Goal: Task Accomplishment & Management: Complete application form

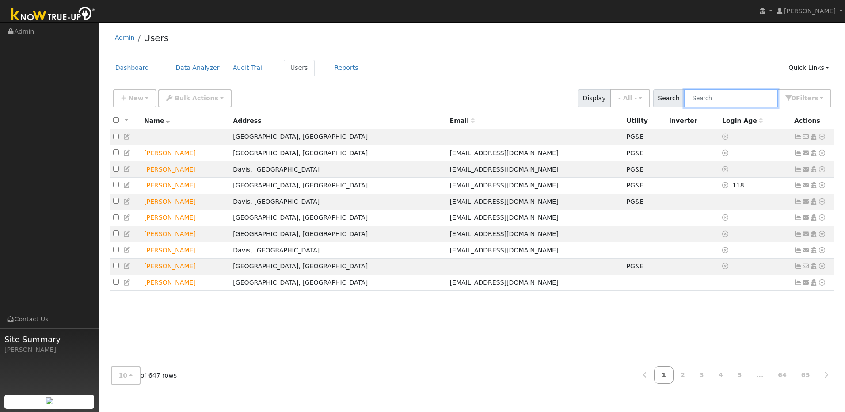
click at [440, 103] on input "text" at bounding box center [731, 98] width 94 height 18
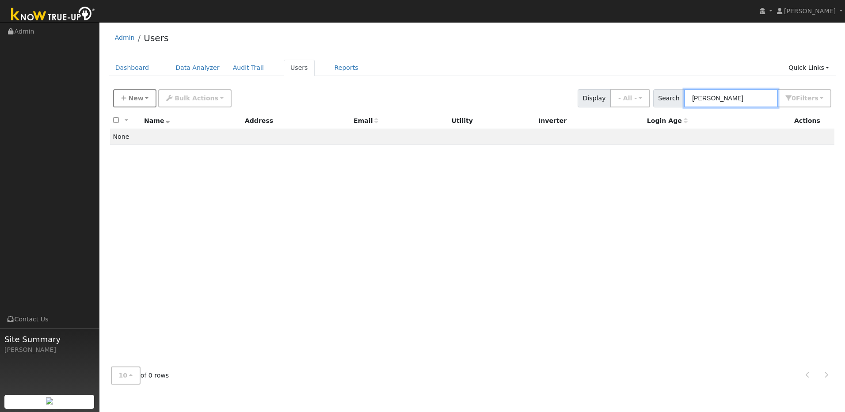
type input "Mitchell Kudler"
click at [137, 102] on span "New" at bounding box center [135, 98] width 15 height 7
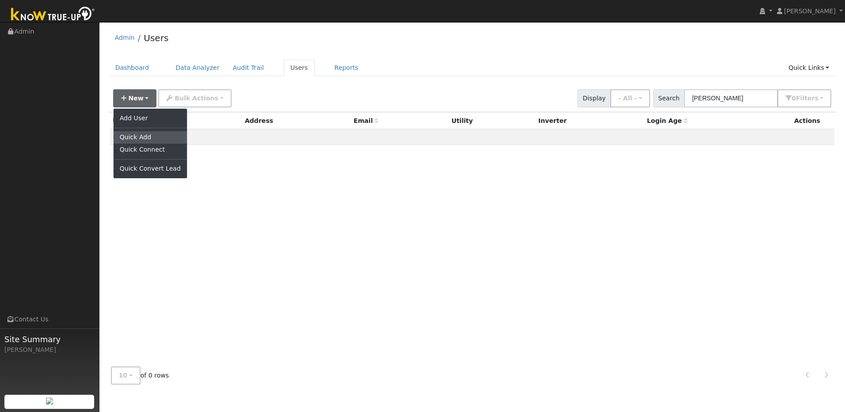
click at [144, 137] on link "Quick Add" at bounding box center [150, 137] width 73 height 12
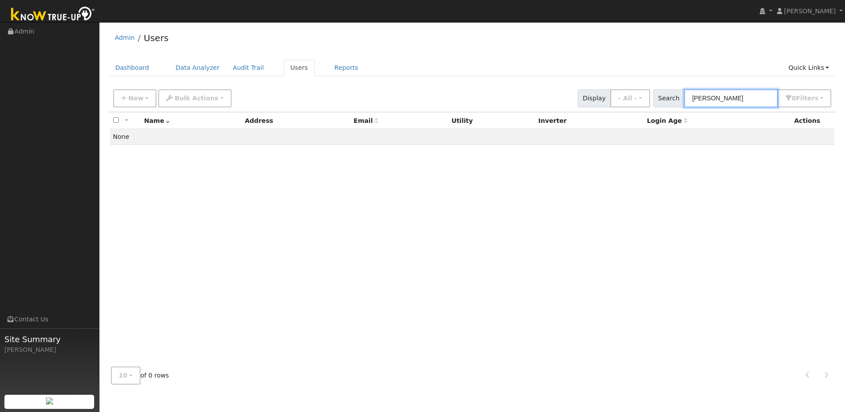
click at [440, 99] on input "[PERSON_NAME]" at bounding box center [731, 98] width 94 height 18
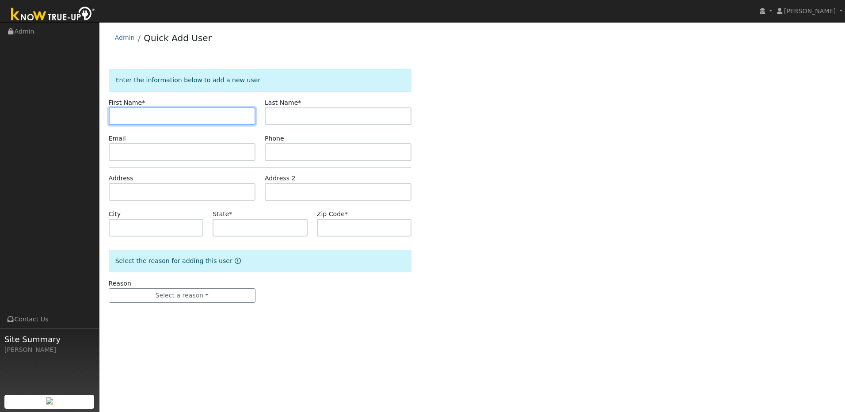
paste input "Mitchell"
type input "Mitchell"
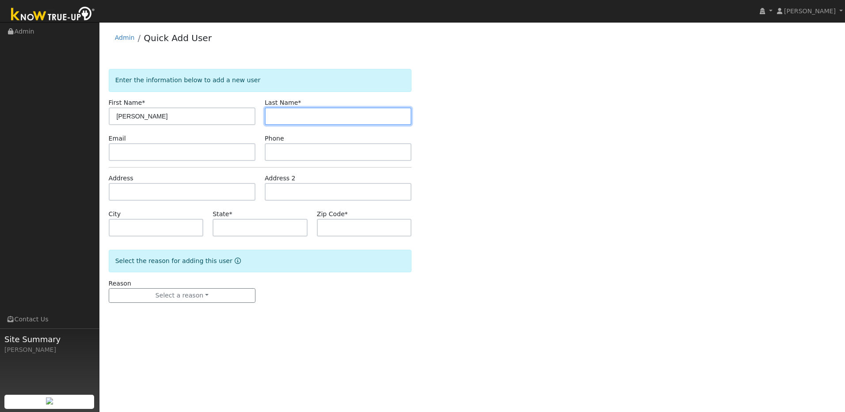
click at [341, 117] on input "text" at bounding box center [338, 116] width 147 height 18
paste input "Kudler"
type input "Kudler"
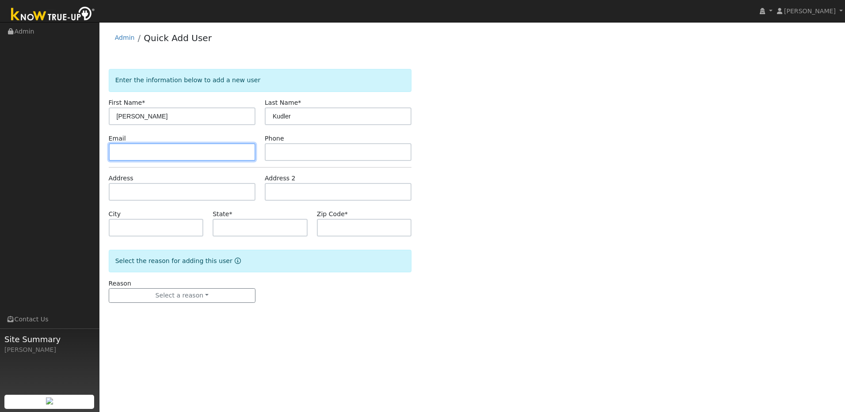
drag, startPoint x: 167, startPoint y: 156, endPoint x: 140, endPoint y: 147, distance: 27.9
click at [165, 156] on input "text" at bounding box center [182, 152] width 147 height 18
paste input "[EMAIL_ADDRESS][DOMAIN_NAME]"
type input "[EMAIL_ADDRESS][DOMAIN_NAME]"
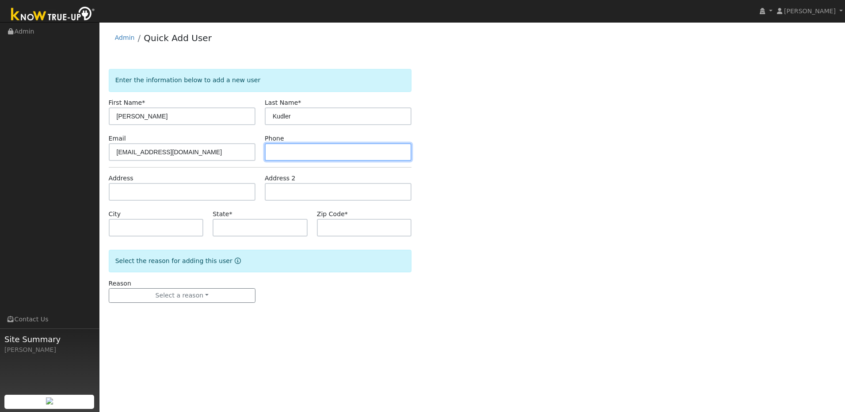
drag, startPoint x: 352, startPoint y: 155, endPoint x: 292, endPoint y: 155, distance: 59.6
click at [345, 156] on input "text" at bounding box center [338, 152] width 147 height 18
paste input "916-803-7328"
type input "916-803-7328"
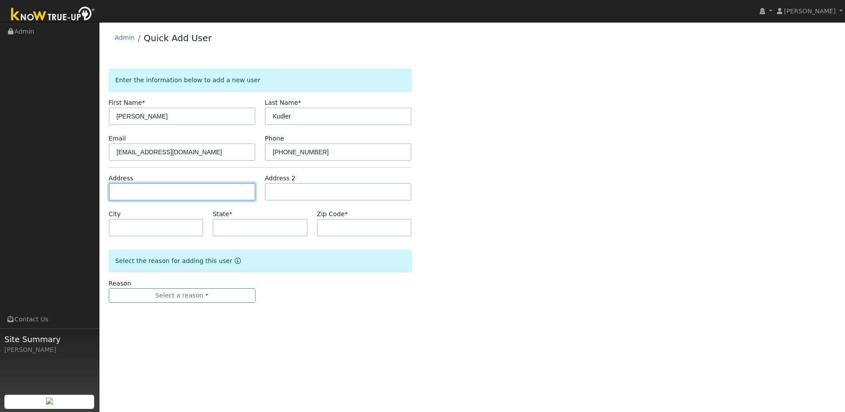
click at [175, 192] on input "text" at bounding box center [182, 192] width 147 height 18
paste input "3701 Whitmore Pl, El Dorado Hills, CA 95762"
type input "[STREET_ADDRESS][PERSON_NAME]"
type input "El Dorado Hills"
type input "CA"
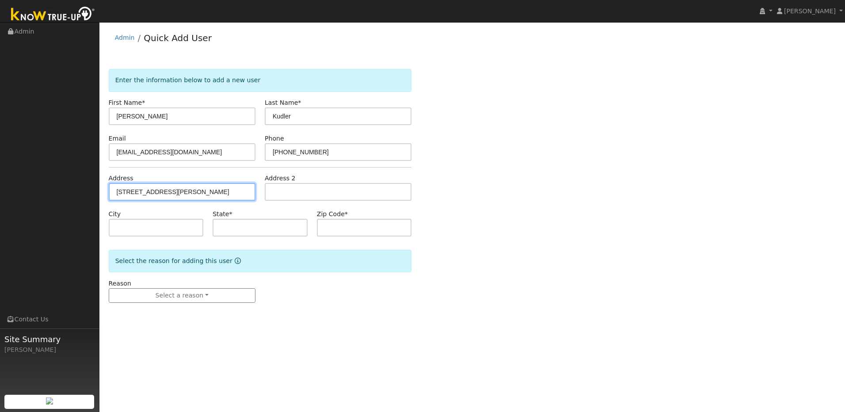
type input "95762"
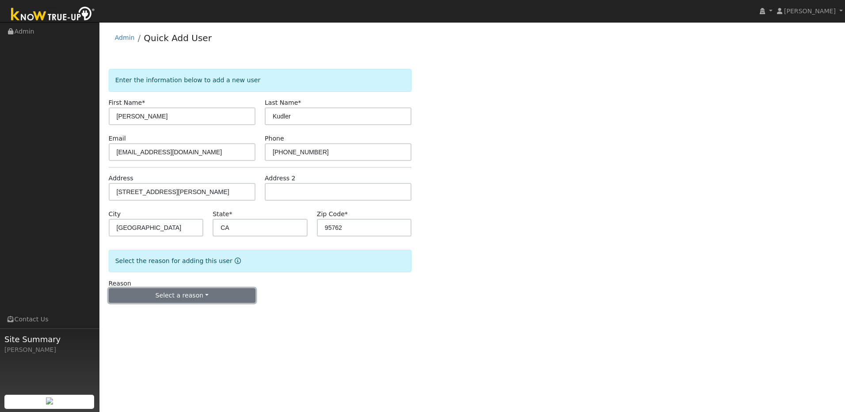
click at [242, 296] on button "Select a reason" at bounding box center [182, 295] width 147 height 15
click at [162, 313] on link "New lead" at bounding box center [158, 313] width 98 height 12
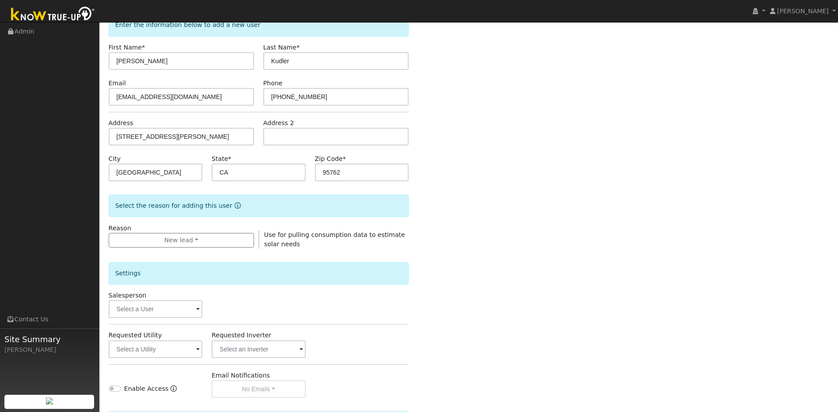
scroll to position [160, 0]
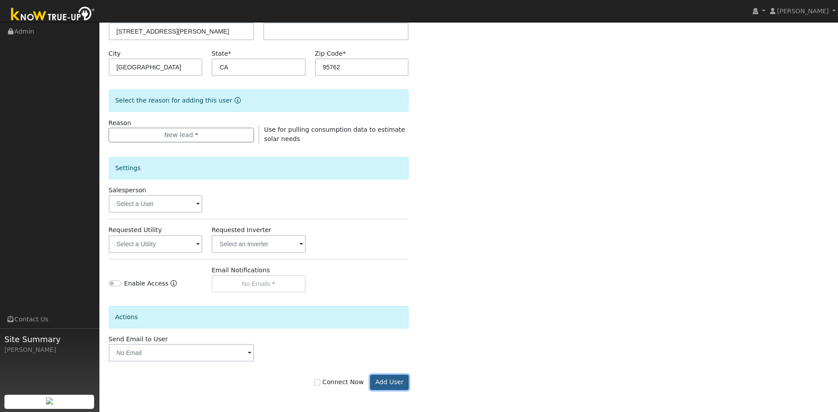
click at [388, 384] on button "Add User" at bounding box center [389, 382] width 38 height 15
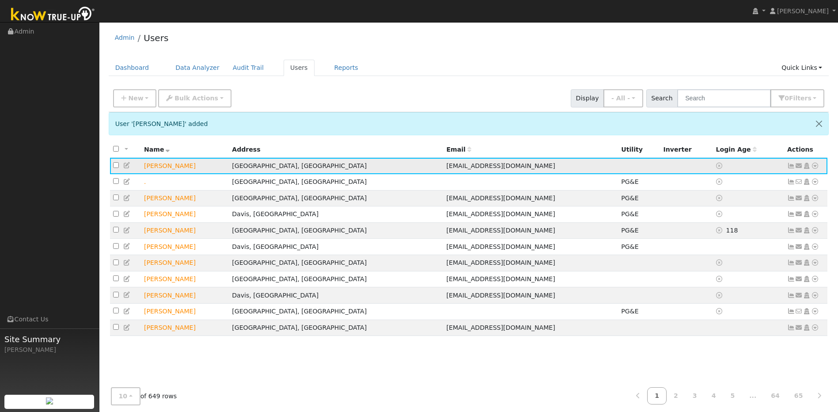
click at [128, 168] on icon at bounding box center [127, 165] width 8 height 6
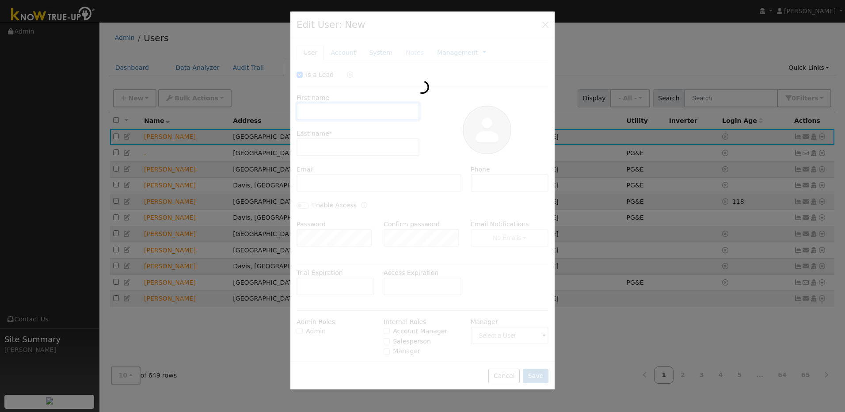
checkbox input "true"
type input "Mitchell"
type input "Kudler"
type input "mitchkudler@gmail.com"
type input "916-803-7328"
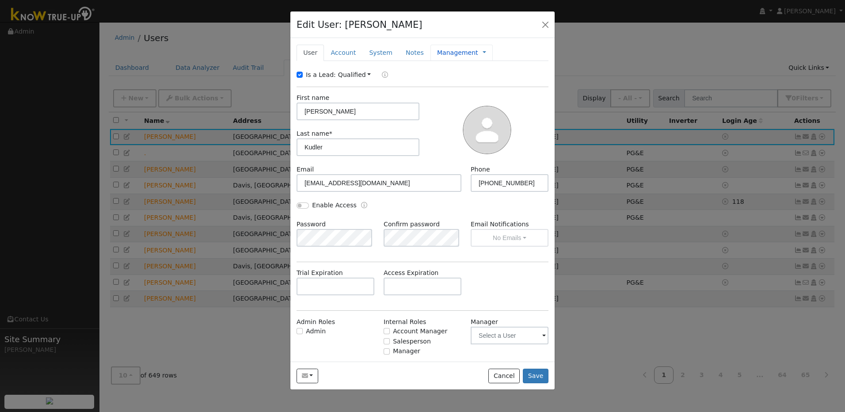
click at [438, 54] on link "Management" at bounding box center [457, 52] width 41 height 9
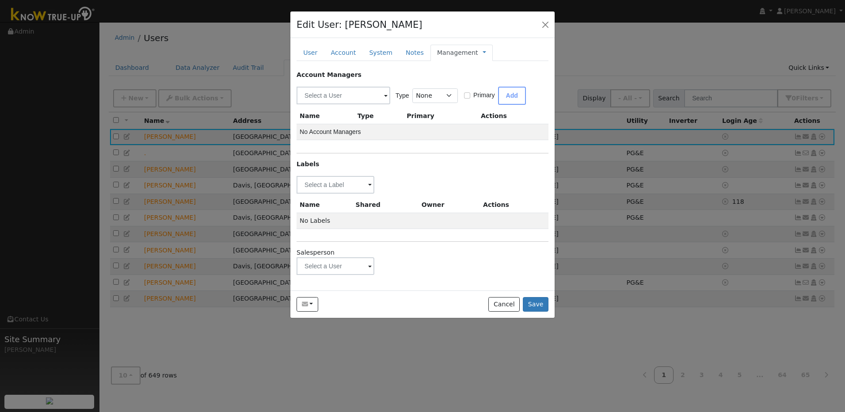
click at [368, 190] on span at bounding box center [370, 185] width 4 height 10
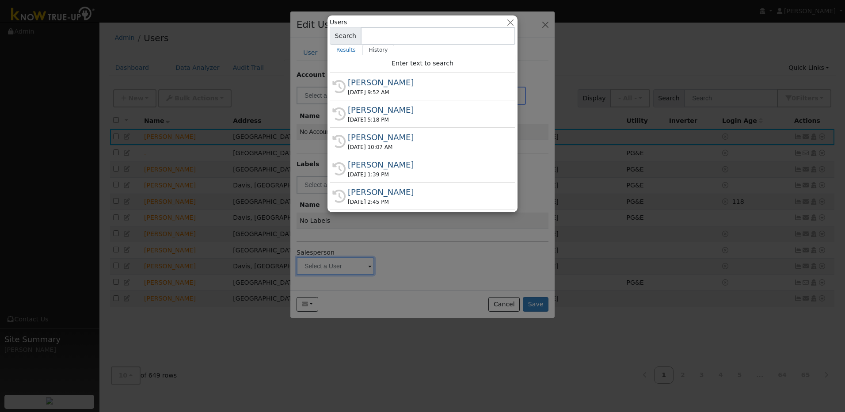
click at [390, 37] on input at bounding box center [438, 36] width 155 height 18
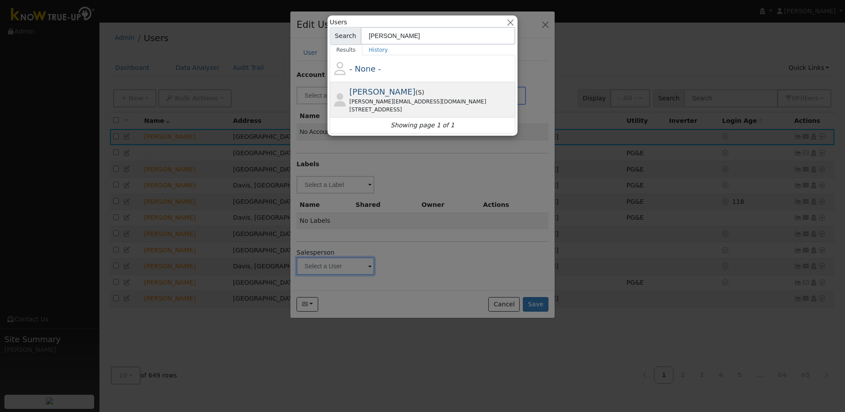
type input "michelle"
click at [379, 105] on div "michelle@aztecsolar.com" at bounding box center [431, 102] width 164 height 8
type input "Michelle Mcuen"
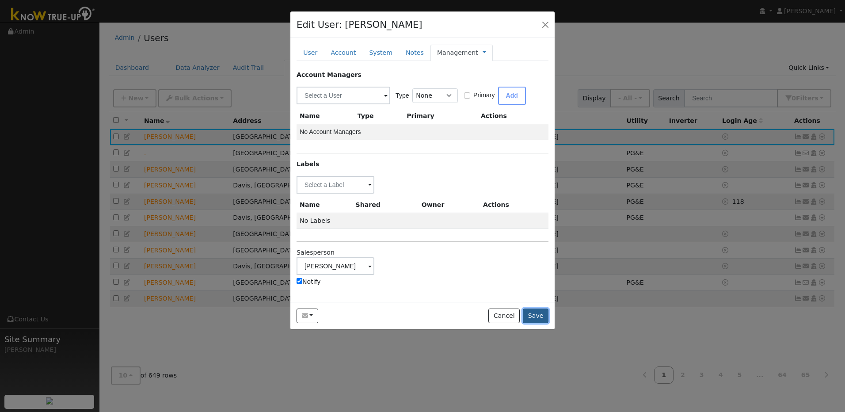
click at [540, 315] on button "Save" at bounding box center [536, 315] width 26 height 15
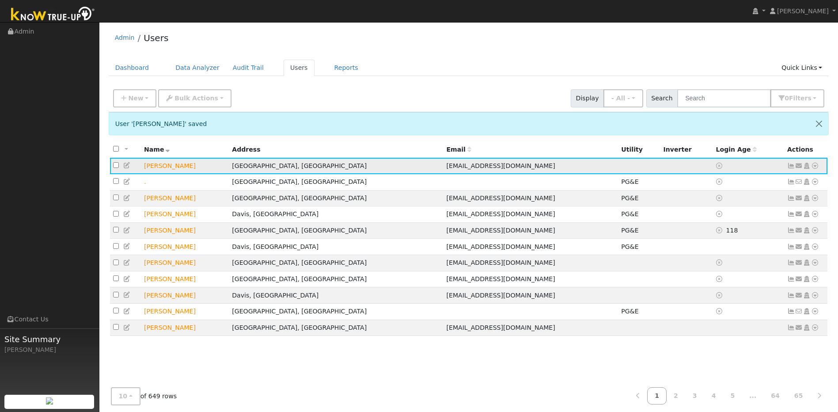
click at [813, 164] on icon at bounding box center [815, 166] width 8 height 6
click at [737, 233] on link "Utility" at bounding box center [723, 232] width 61 height 12
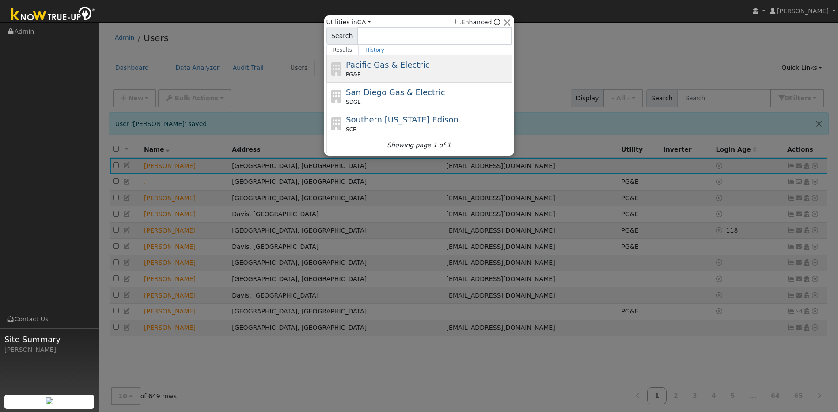
click at [404, 69] on span "Pacific Gas & Electric" at bounding box center [388, 64] width 84 height 9
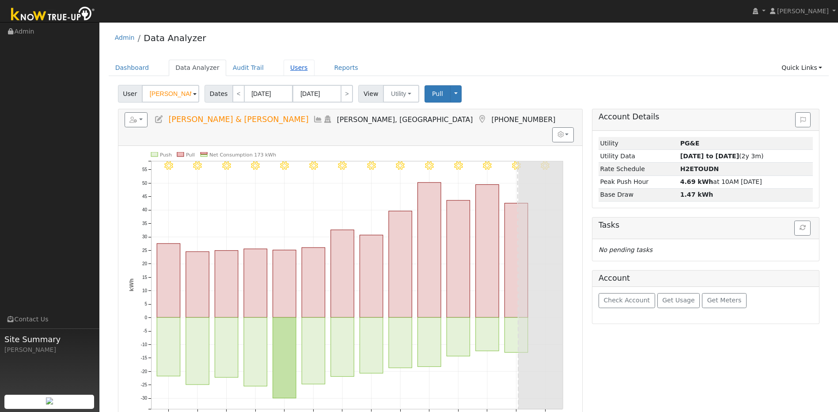
click at [284, 68] on link "Users" at bounding box center [299, 68] width 31 height 16
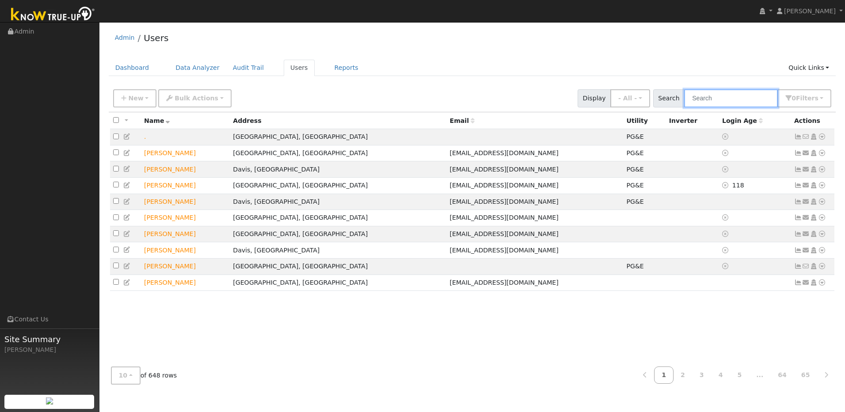
click at [719, 100] on input "text" at bounding box center [731, 98] width 94 height 18
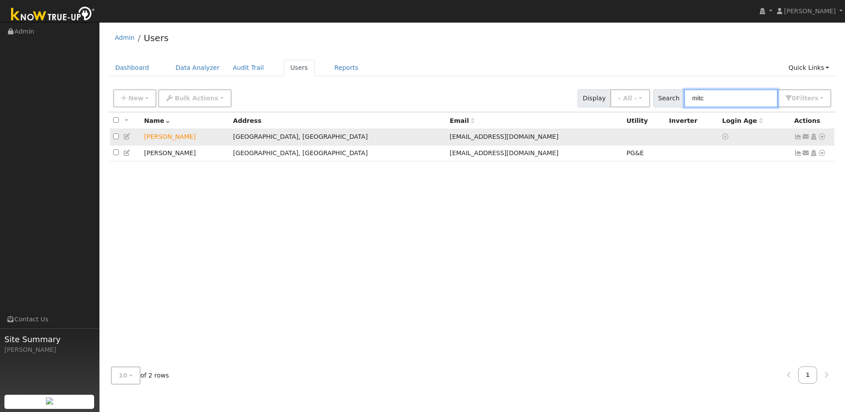
type input "mitc"
click at [820, 137] on icon at bounding box center [822, 136] width 8 height 6
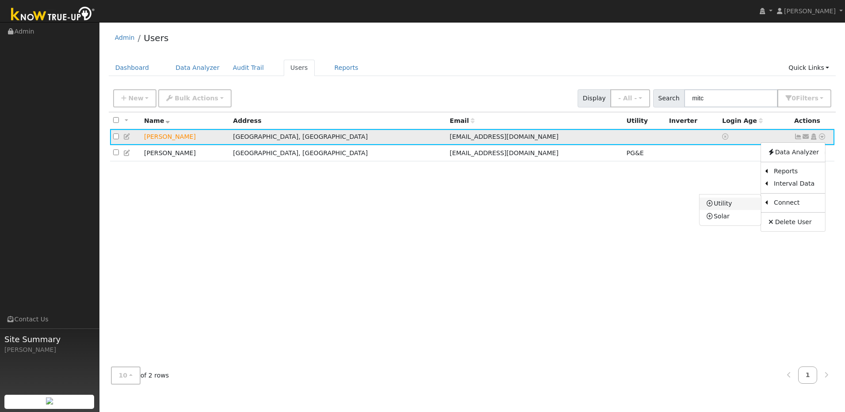
click at [726, 206] on link "Utility" at bounding box center [729, 203] width 61 height 12
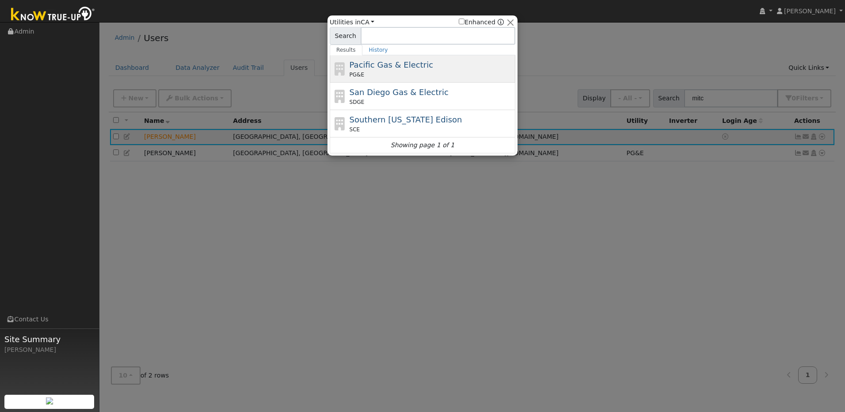
click at [436, 68] on div "Pacific Gas & Electric PG&E" at bounding box center [431, 69] width 164 height 20
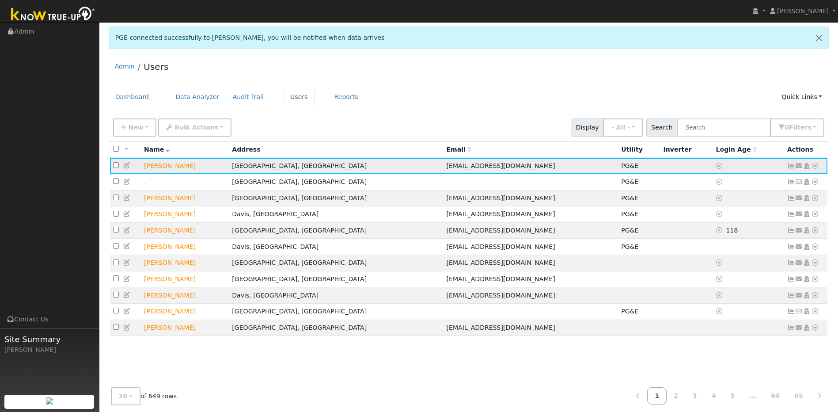
click at [792, 168] on icon at bounding box center [791, 166] width 8 height 6
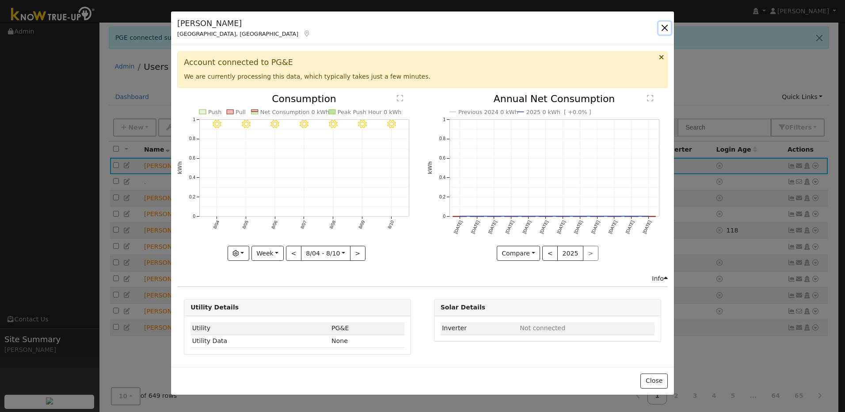
click at [660, 26] on button "button" at bounding box center [664, 28] width 12 height 12
